Goal: Information Seeking & Learning: Find specific fact

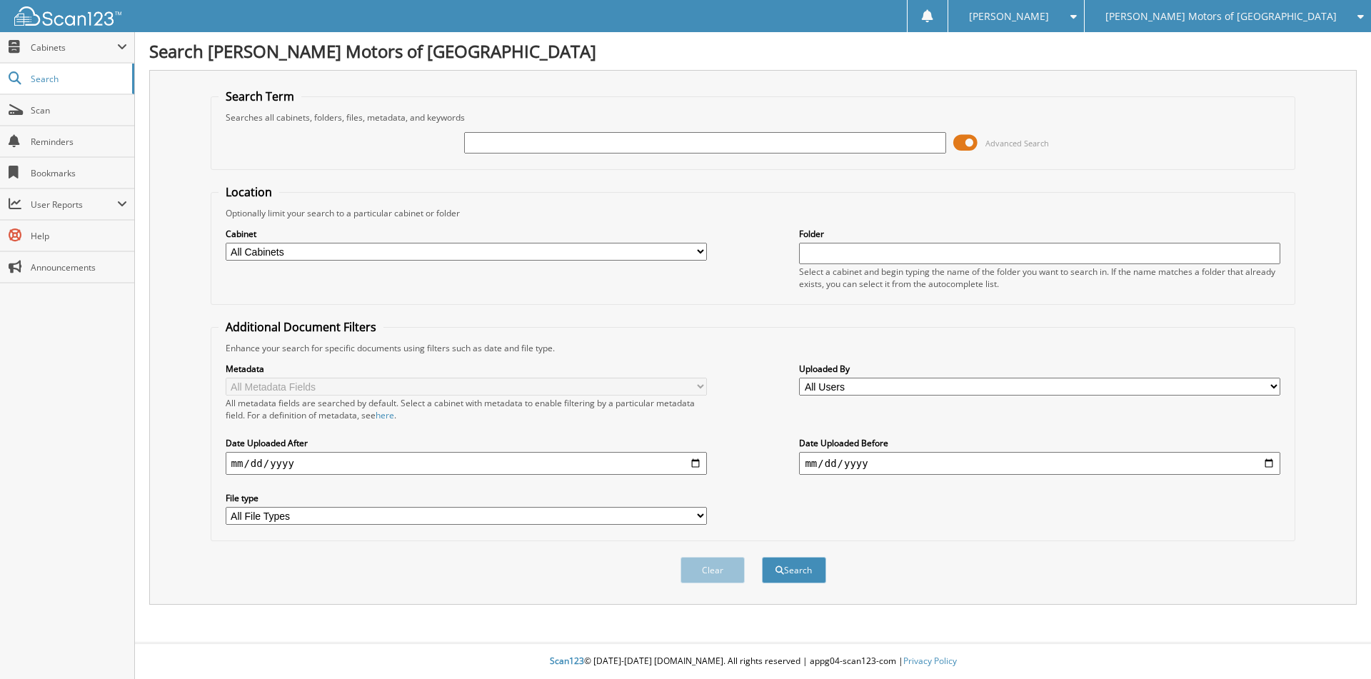
click at [553, 144] on input "text" at bounding box center [704, 142] width 481 height 21
paste input "C862585"
type input "C862585"
click at [762, 557] on button "Search" at bounding box center [794, 570] width 64 height 26
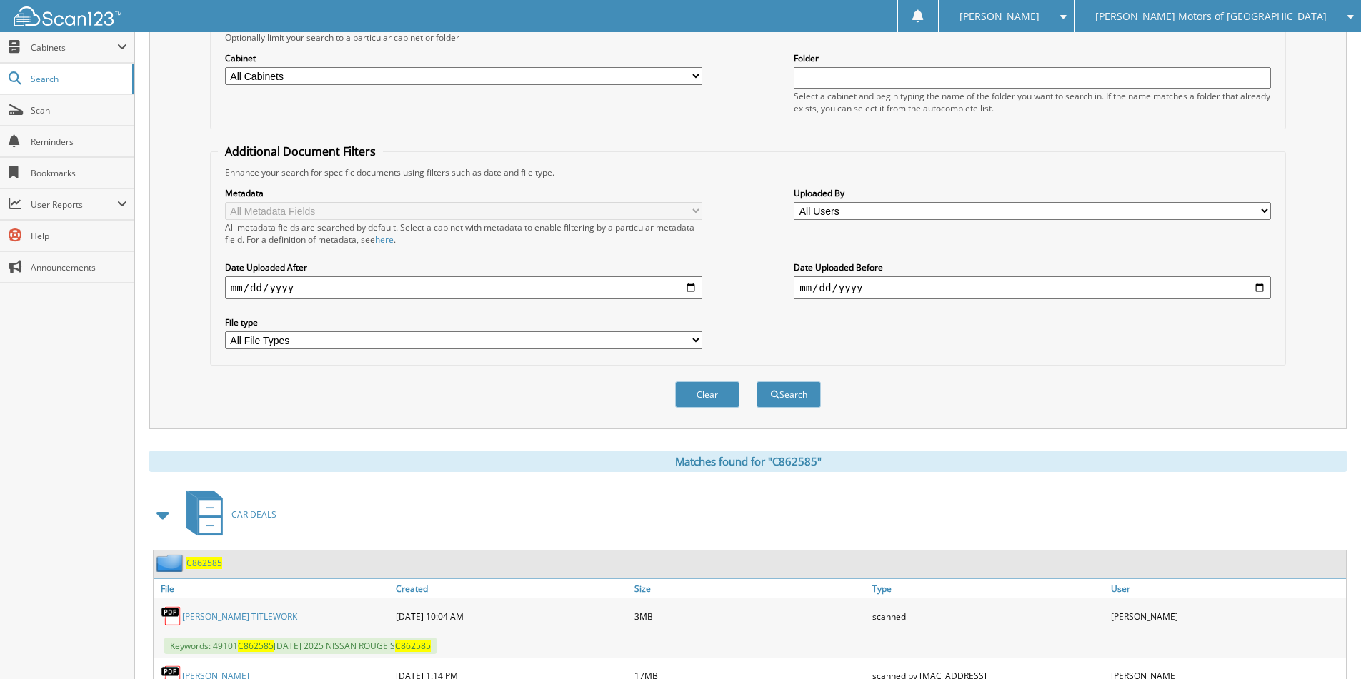
scroll to position [286, 0]
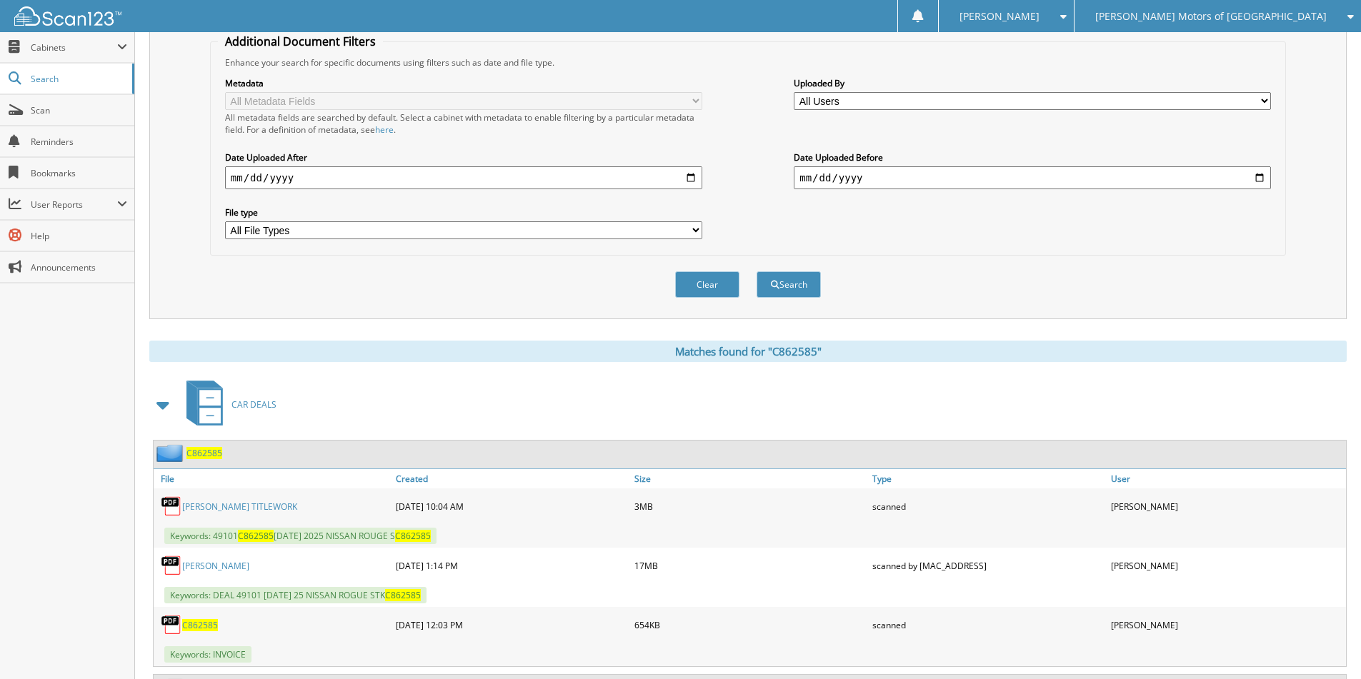
click at [189, 453] on span "C862585" at bounding box center [204, 453] width 36 height 12
